Goal: Navigation & Orientation: Find specific page/section

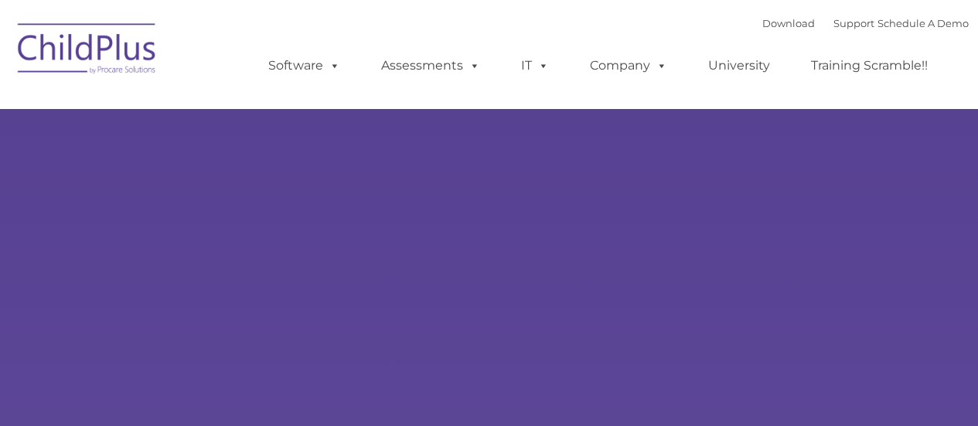
select select "MEDIUM"
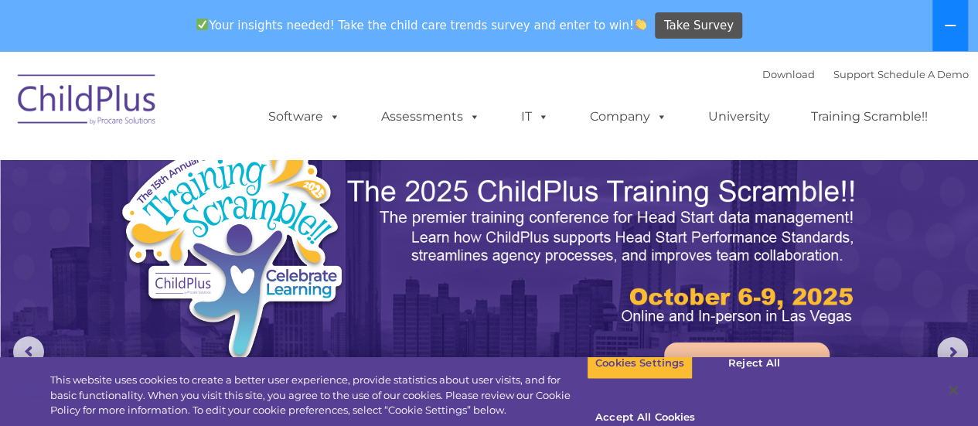
click at [951, 13] on button at bounding box center [951, 25] width 36 height 51
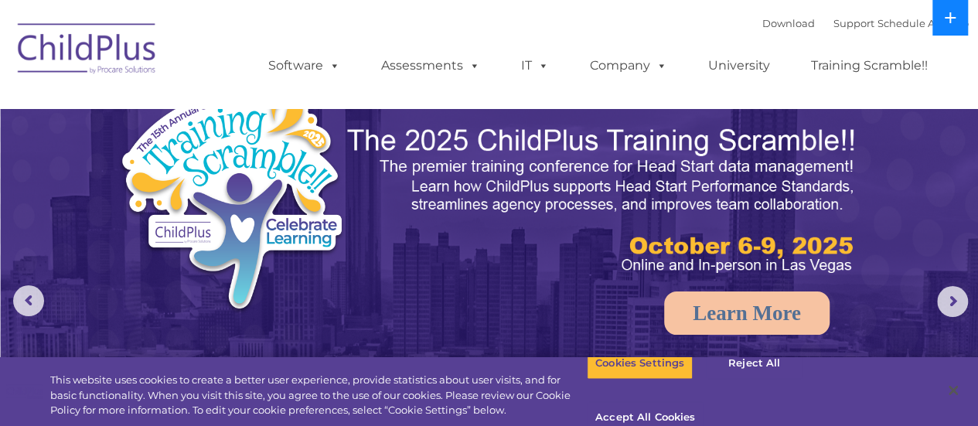
click at [951, 13] on icon at bounding box center [950, 17] width 11 height 11
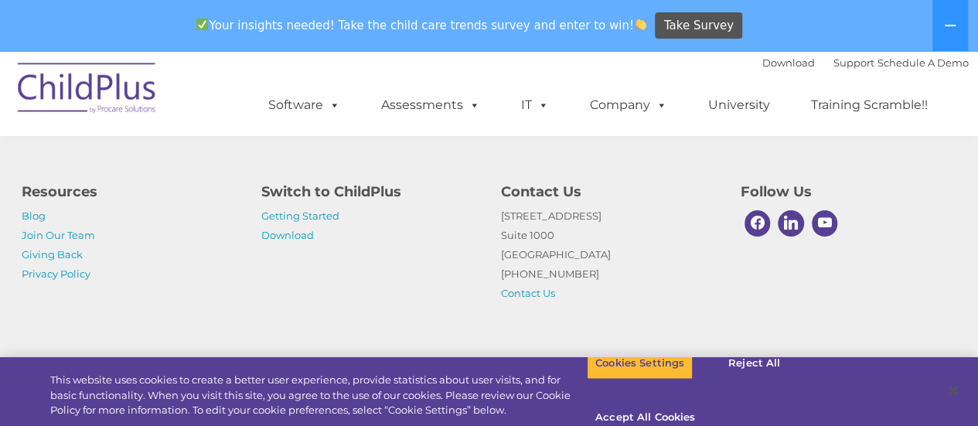
scroll to position [1924, 0]
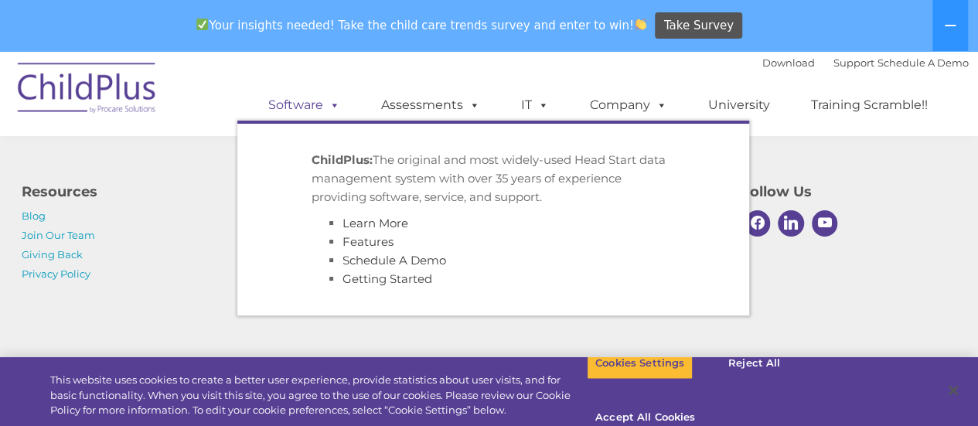
click at [316, 104] on link "Software" at bounding box center [304, 105] width 103 height 31
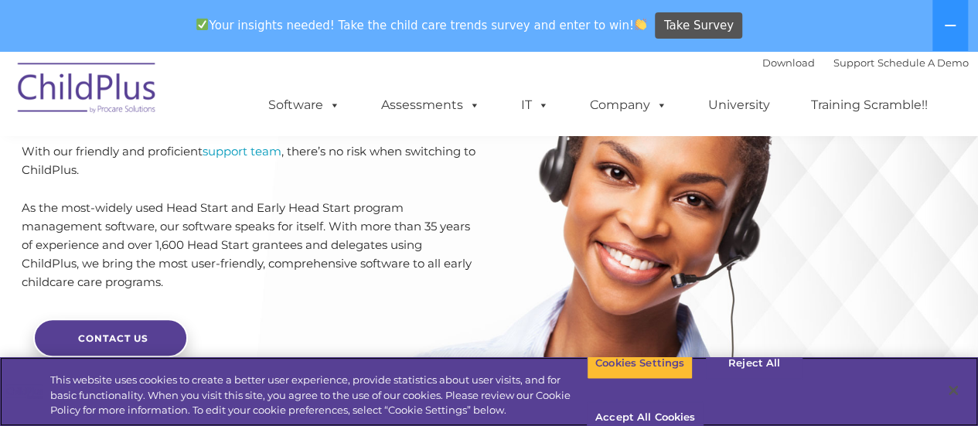
scroll to position [3524, 0]
